Goal: Share content

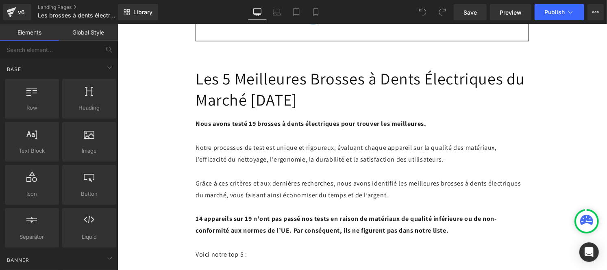
scroll to position [909, 0]
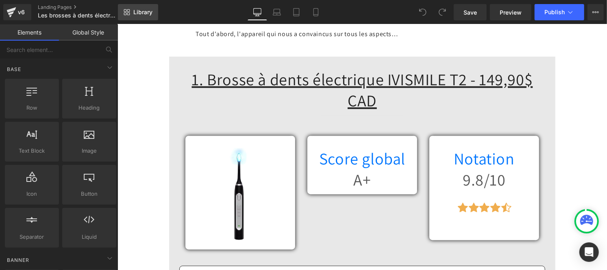
click at [141, 18] on link "Library" at bounding box center [138, 12] width 40 height 16
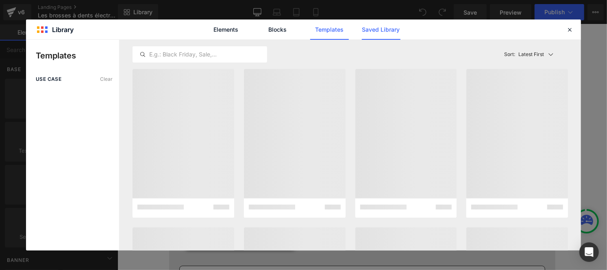
click at [380, 33] on link "Saved Library" at bounding box center [381, 30] width 39 height 20
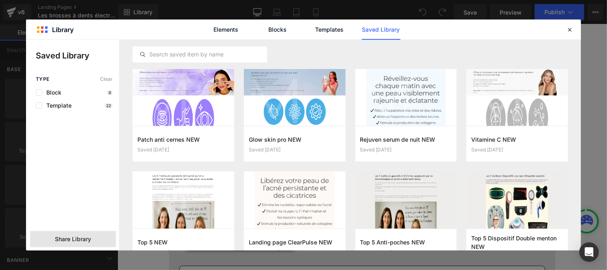
click at [66, 236] on span "Share Library" at bounding box center [73, 239] width 36 height 8
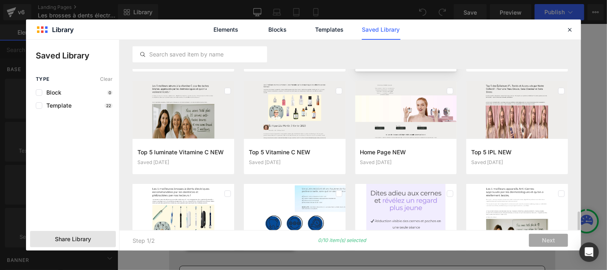
scroll to position [358, 0]
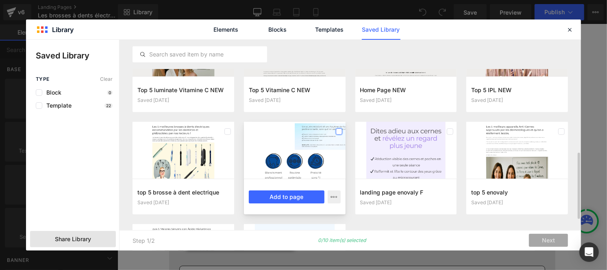
click at [339, 129] on label at bounding box center [339, 131] width 7 height 7
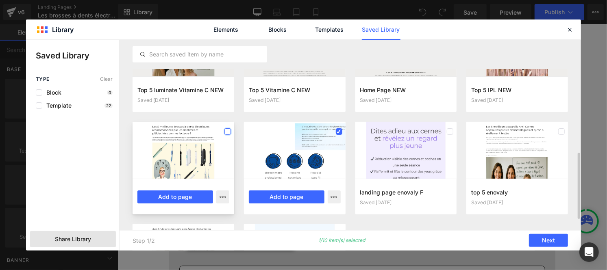
click at [226, 132] on label at bounding box center [227, 131] width 7 height 7
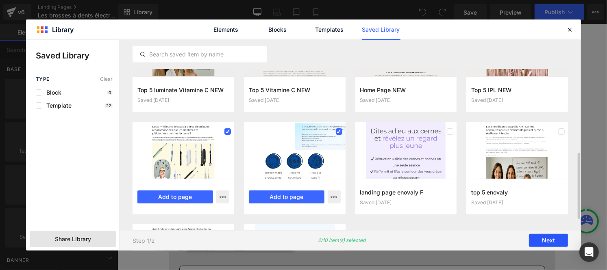
click at [541, 243] on button "Next" at bounding box center [548, 240] width 39 height 13
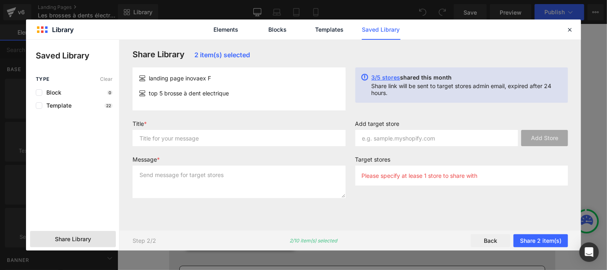
scroll to position [0, 0]
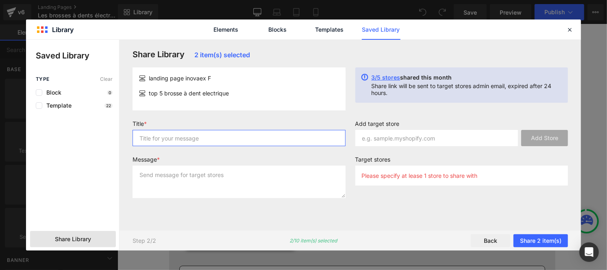
click at [206, 140] on input "text" at bounding box center [238, 138] width 213 height 16
type input "p"
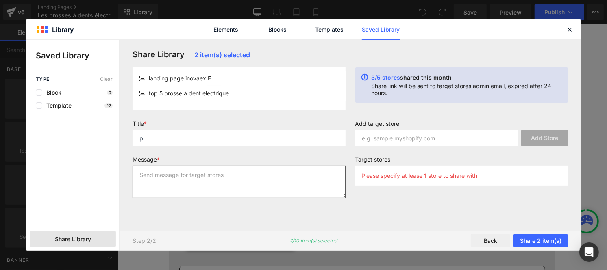
click at [194, 176] on textarea at bounding box center [238, 182] width 213 height 33
type textarea "p"
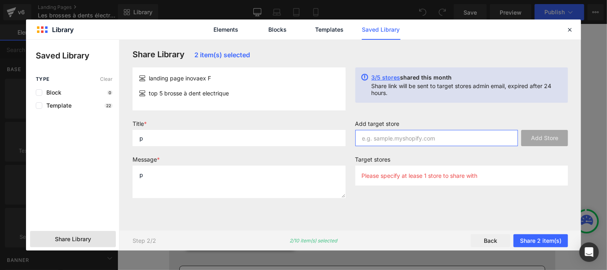
click at [372, 143] on input "text" at bounding box center [436, 138] width 163 height 16
paste input "wy1du3-ne"
type input "wy1du3-ne"
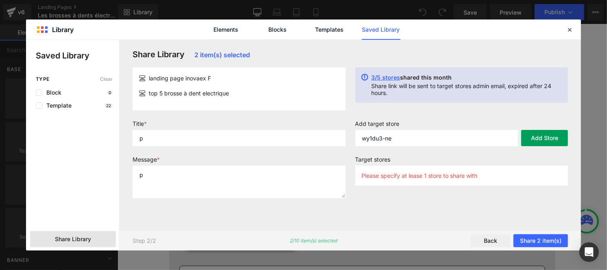
click at [545, 137] on button "Add Store" at bounding box center [544, 138] width 47 height 16
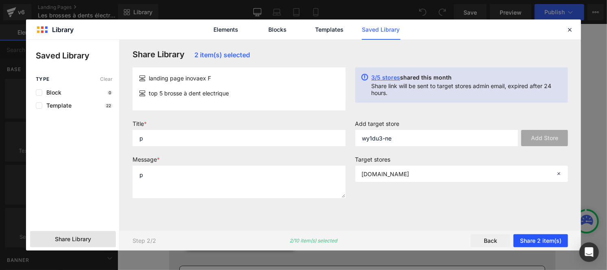
click at [530, 237] on button "Share 2 item(s)" at bounding box center [540, 240] width 54 height 13
